Goal: Task Accomplishment & Management: Complete application form

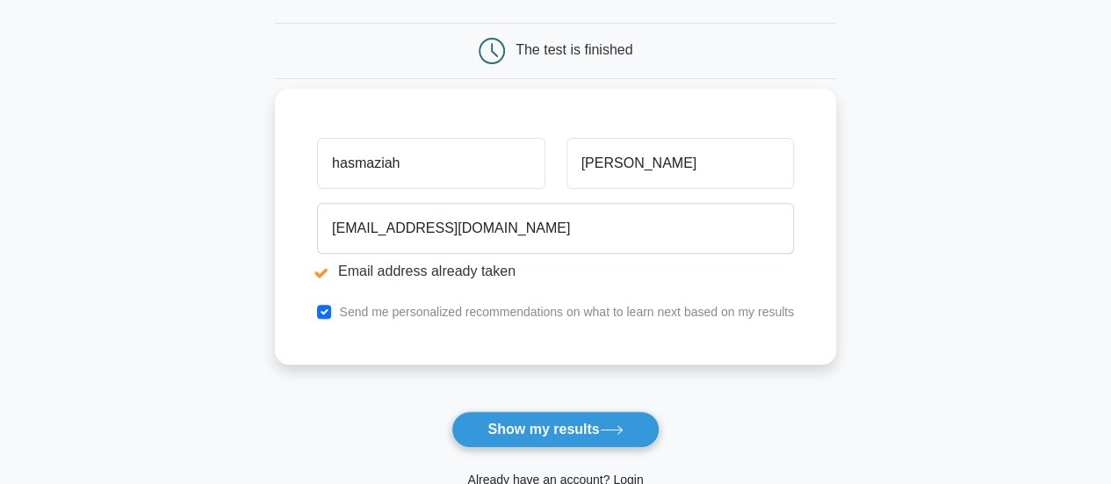
scroll to position [176, 0]
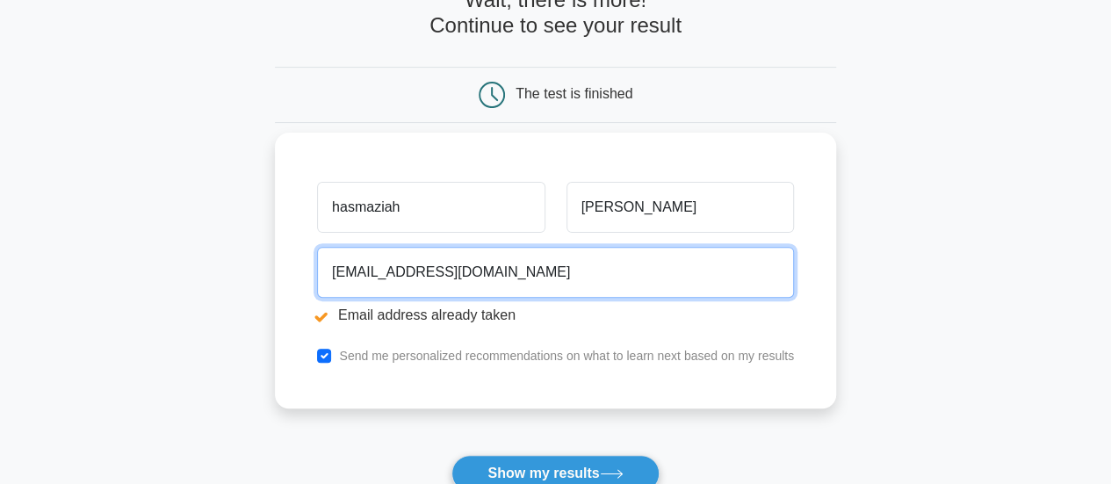
click at [564, 270] on input "[EMAIL_ADDRESS][DOMAIN_NAME]" at bounding box center [555, 272] width 477 height 51
click at [445, 270] on input "[EMAIL_ADDRESS][DOMAIN_NAME]" at bounding box center [555, 272] width 477 height 51
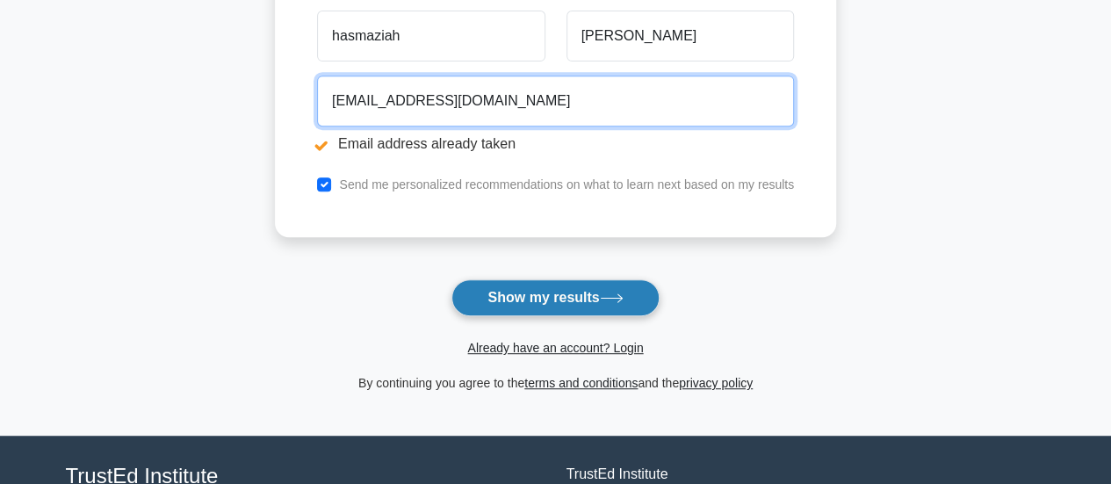
type input "[EMAIL_ADDRESS][DOMAIN_NAME]"
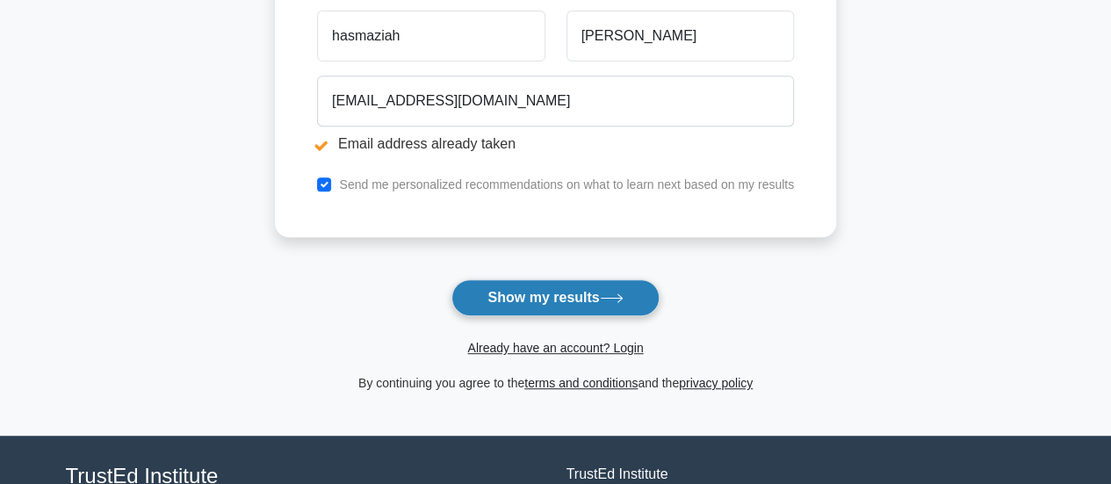
click at [585, 282] on button "Show my results" at bounding box center [555, 297] width 207 height 37
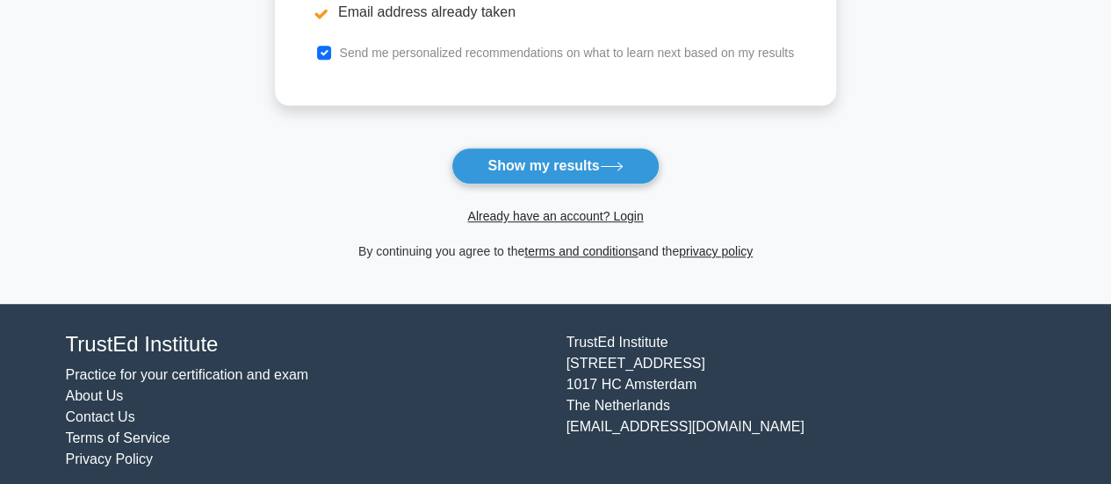
scroll to position [494, 0]
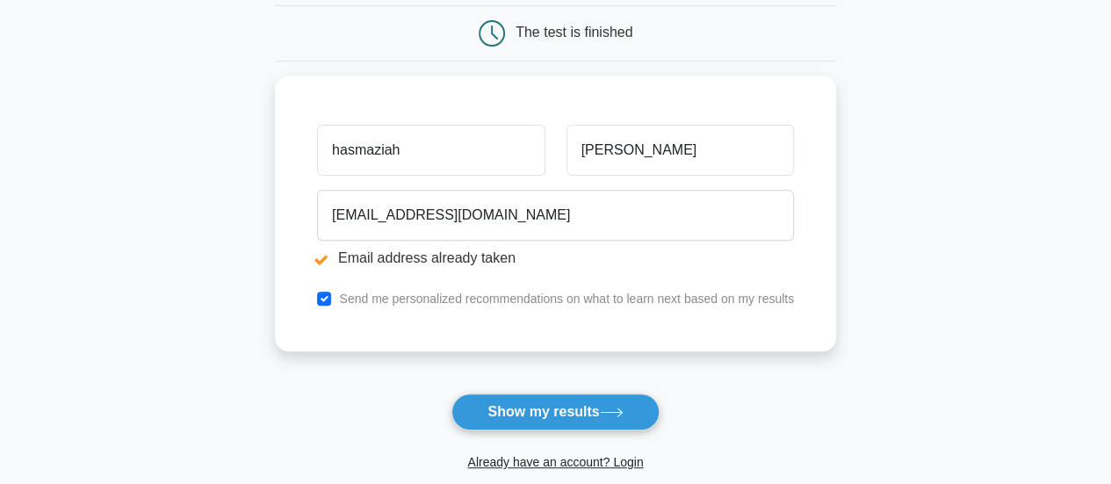
scroll to position [230, 0]
